Goal: Information Seeking & Learning: Learn about a topic

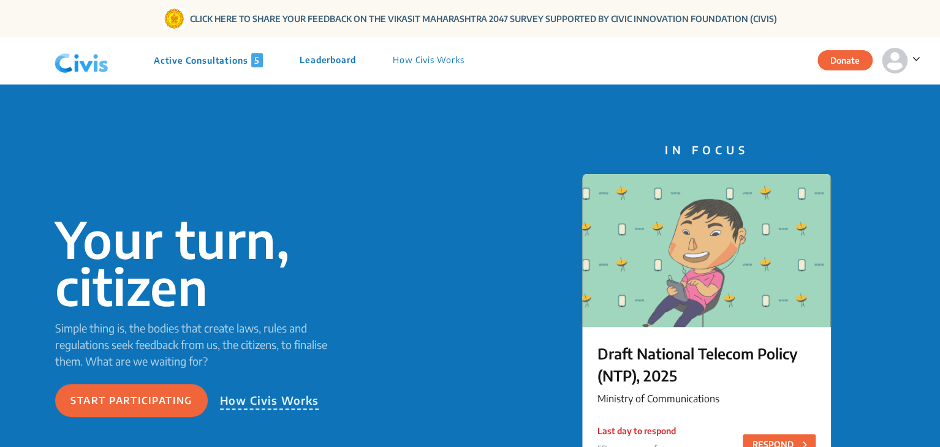
click at [219, 64] on p "Active Consultations 5" at bounding box center [208, 60] width 109 height 14
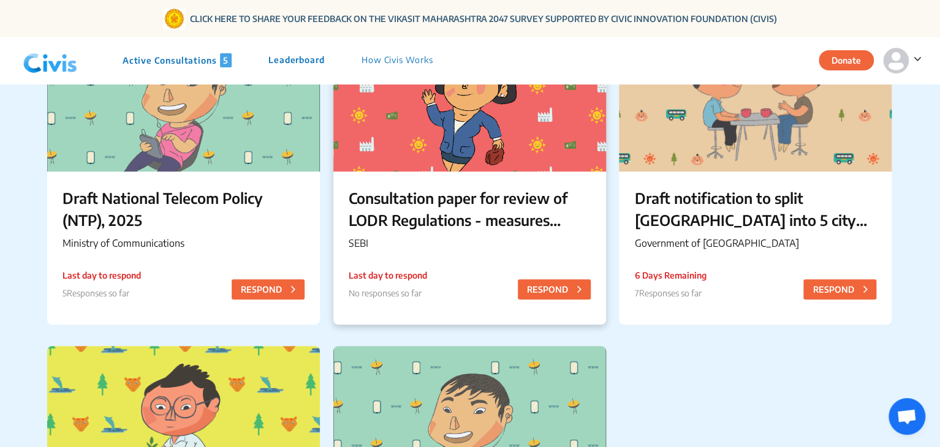
scroll to position [172, 0]
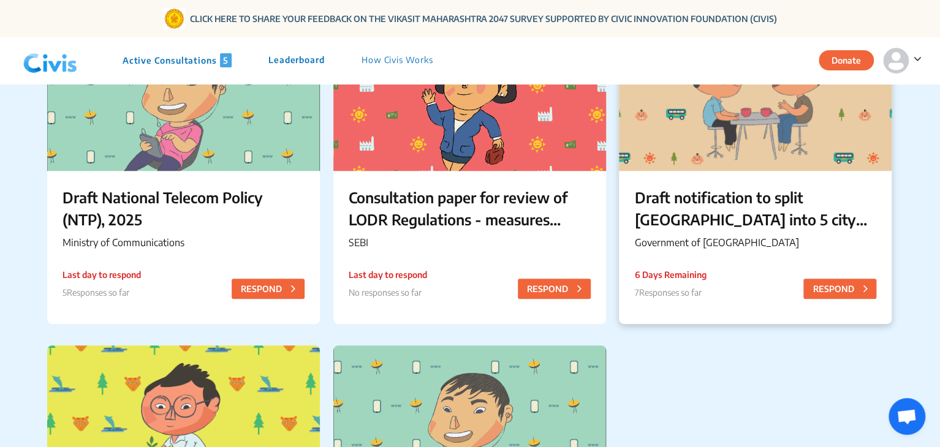
click at [695, 223] on p "Draft notification to split [GEOGRAPHIC_DATA] into 5 city corporations/[GEOGRAP…" at bounding box center [755, 208] width 242 height 44
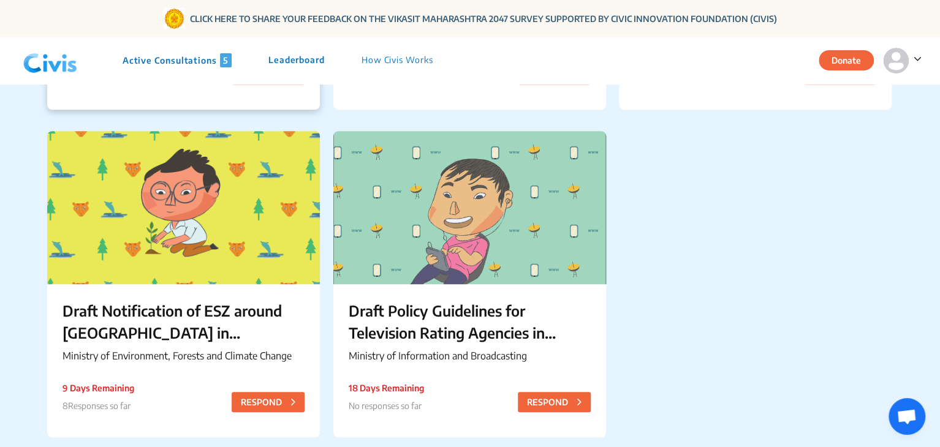
scroll to position [391, 0]
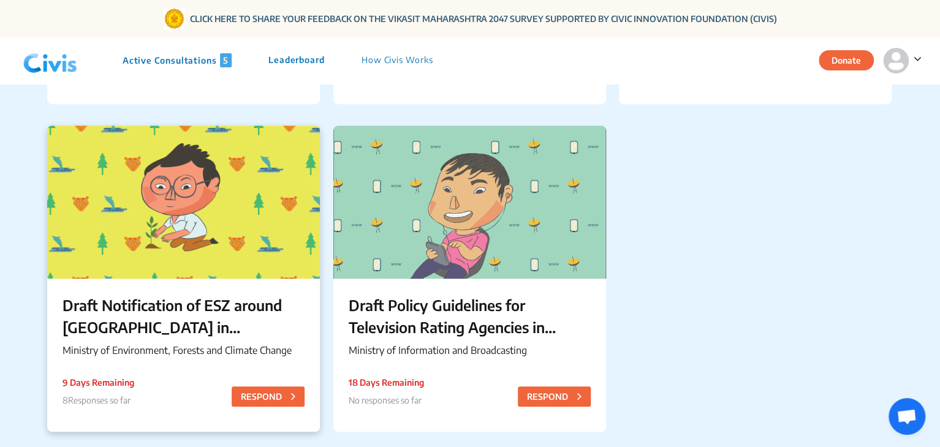
click at [208, 323] on p "Draft Notification of ESZ around [GEOGRAPHIC_DATA] in [GEOGRAPHIC_DATA]" at bounding box center [183, 316] width 242 height 44
